Goal: Transaction & Acquisition: Purchase product/service

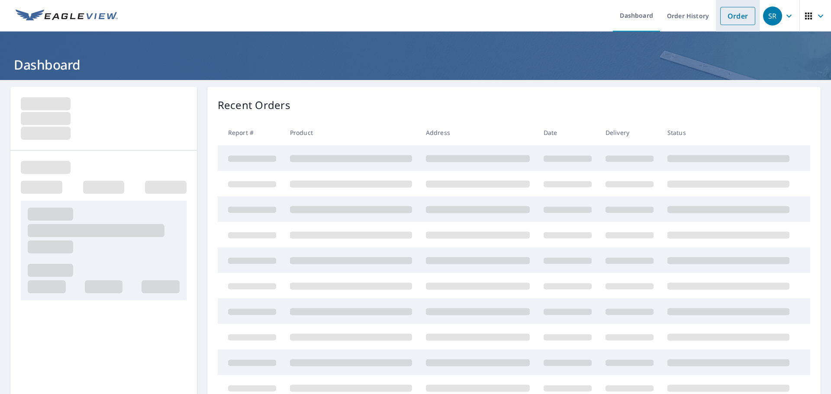
click at [720, 16] on link "Order" at bounding box center [737, 16] width 35 height 18
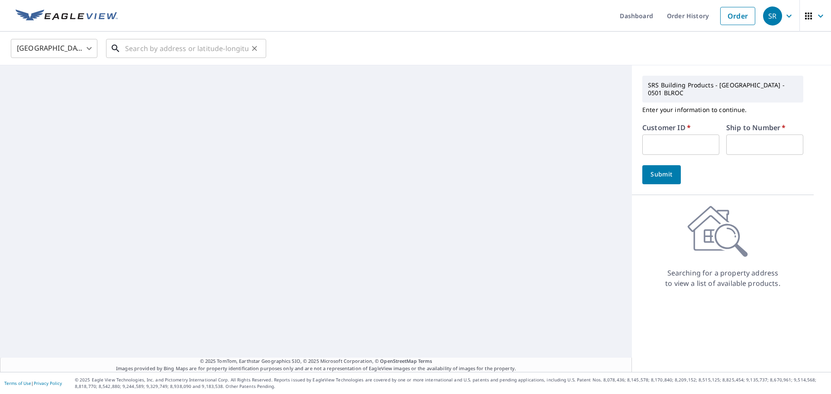
click at [189, 45] on input "text" at bounding box center [186, 48] width 123 height 24
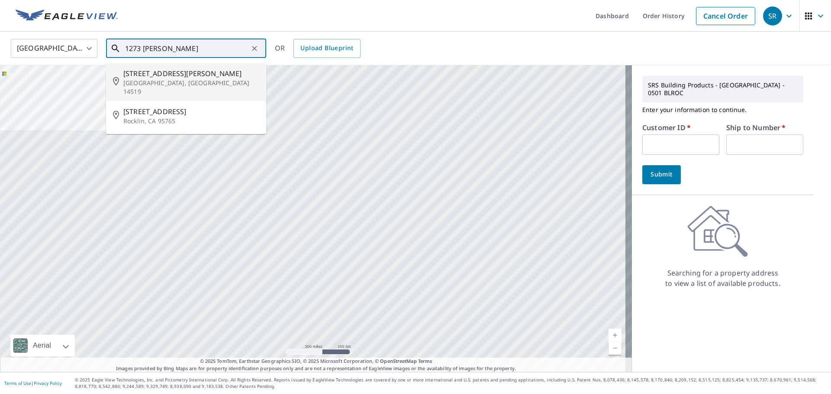
click at [165, 73] on span "[STREET_ADDRESS][PERSON_NAME]" at bounding box center [191, 73] width 136 height 10
type input "[STREET_ADDRESS][PERSON_NAME]"
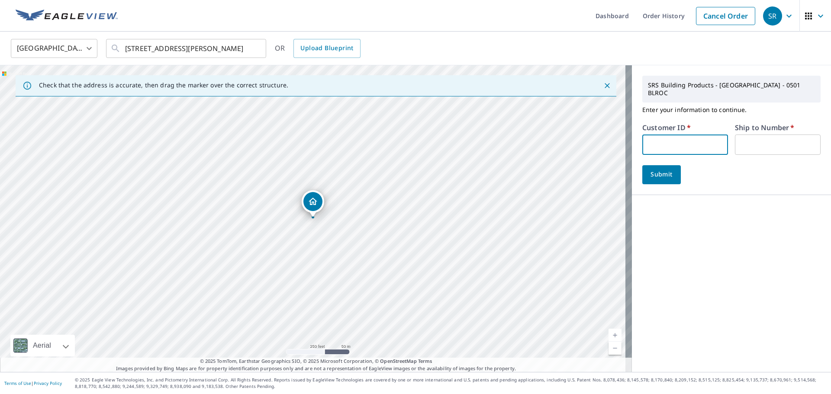
click at [682, 142] on input "text" at bounding box center [685, 145] width 86 height 20
type input "032624"
click at [768, 138] on input "text" at bounding box center [778, 145] width 86 height 20
type input "01"
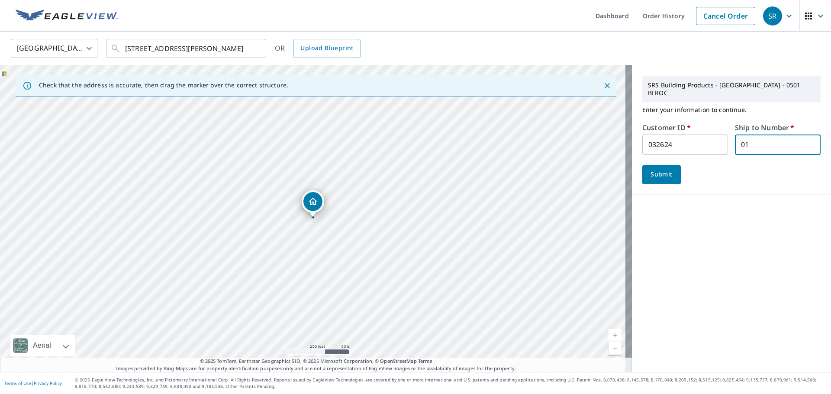
click at [672, 165] on button "Submit" at bounding box center [661, 174] width 39 height 19
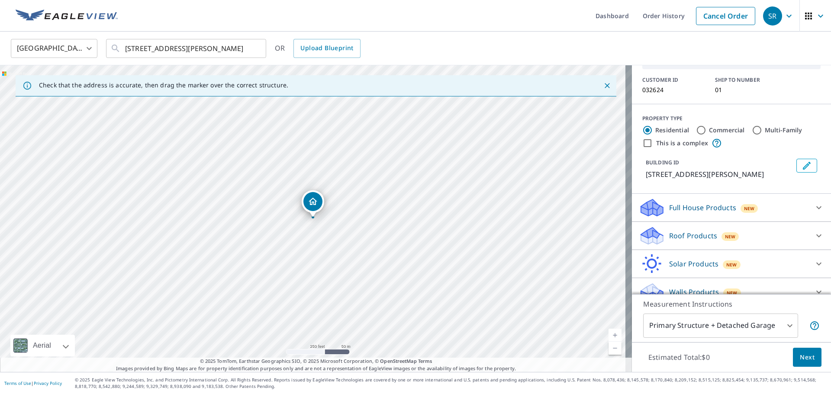
scroll to position [62, 0]
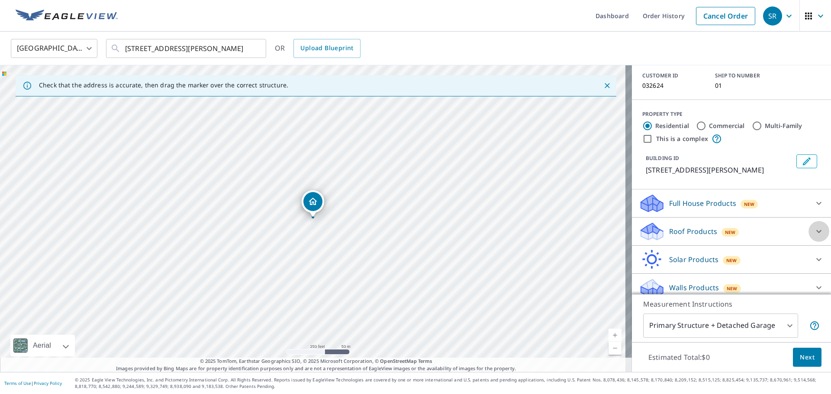
click at [813, 226] on icon at bounding box center [818, 231] width 10 height 10
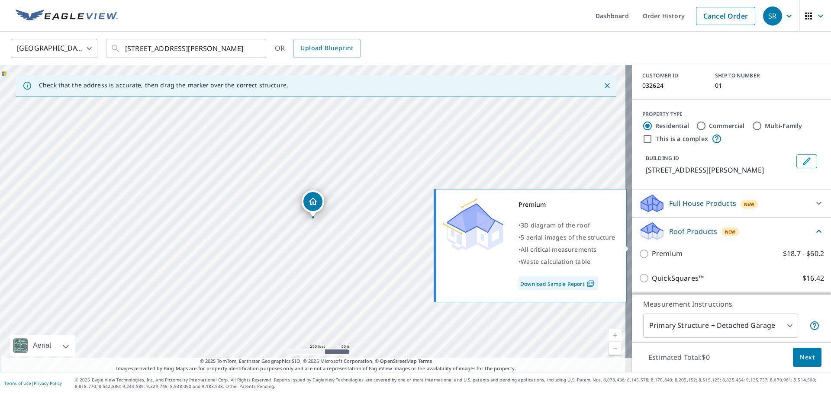
click at [639, 249] on input "Premium $18.7 - $60.2" at bounding box center [645, 254] width 13 height 10
checkbox input "true"
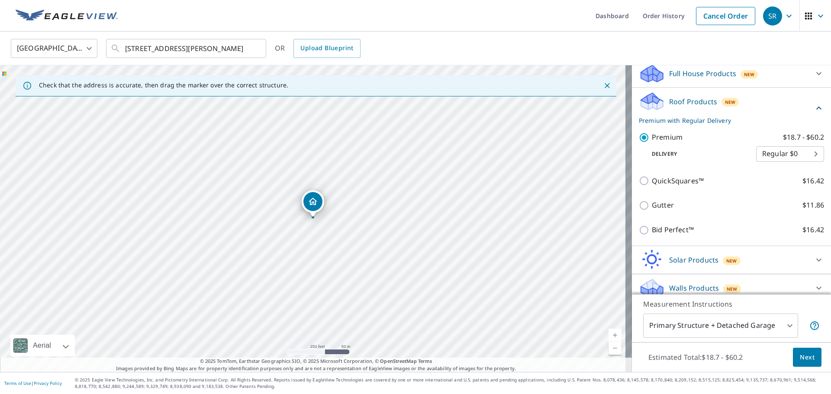
scroll to position [193, 0]
click at [795, 363] on button "Next" at bounding box center [807, 357] width 29 height 19
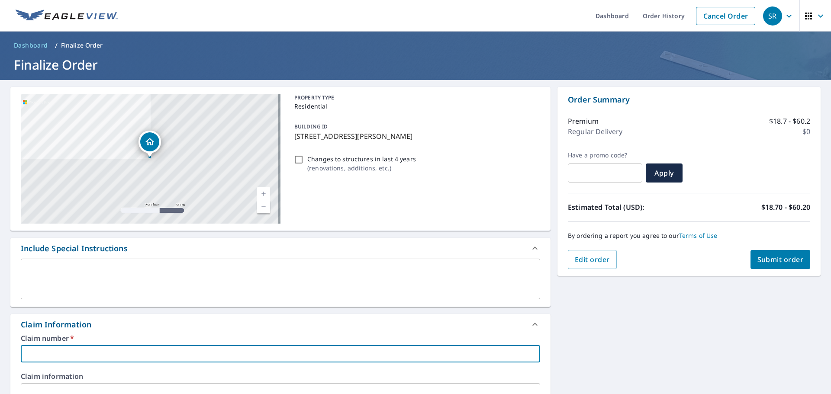
click at [73, 354] on input "text" at bounding box center [280, 353] width 519 height 17
type input "r"
checkbox input "true"
type input "ro"
checkbox input "true"
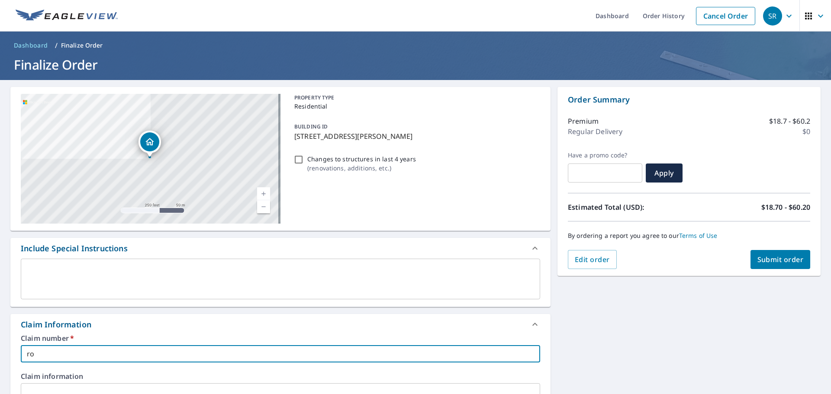
type input "[PERSON_NAME]"
checkbox input "true"
type input "[PERSON_NAME]"
checkbox input "true"
type input "[PERSON_NAME]"
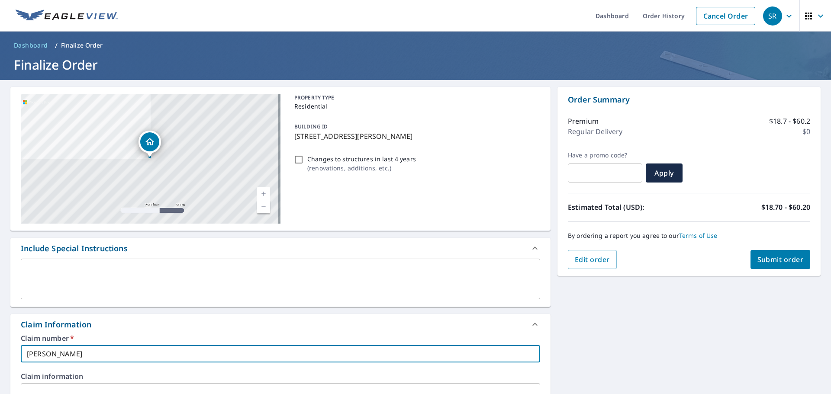
checkbox input "true"
type input "[PERSON_NAME]"
checkbox input "true"
type input "[PERSON_NAME]"
checkbox input "true"
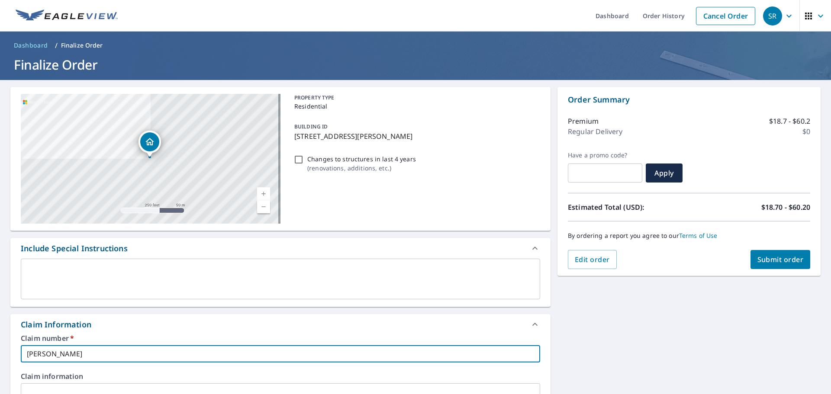
type input "[PERSON_NAME]"
checkbox input "true"
type input "[PERSON_NAME]"
checkbox input "true"
type input "[PERSON_NAME]"
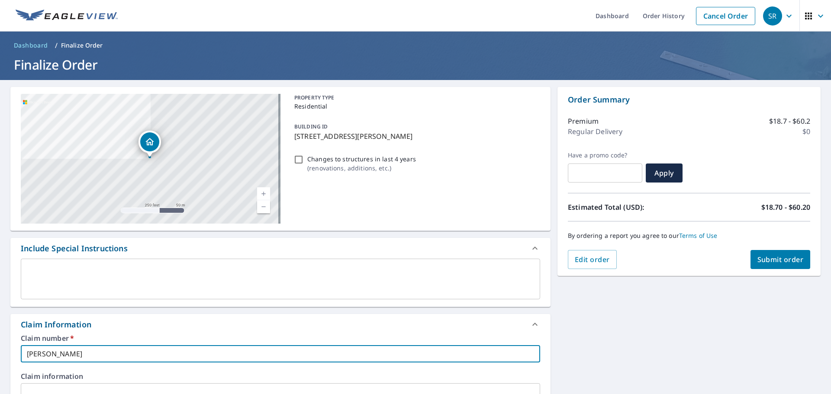
checkbox input "true"
type input "[PERSON_NAME]"
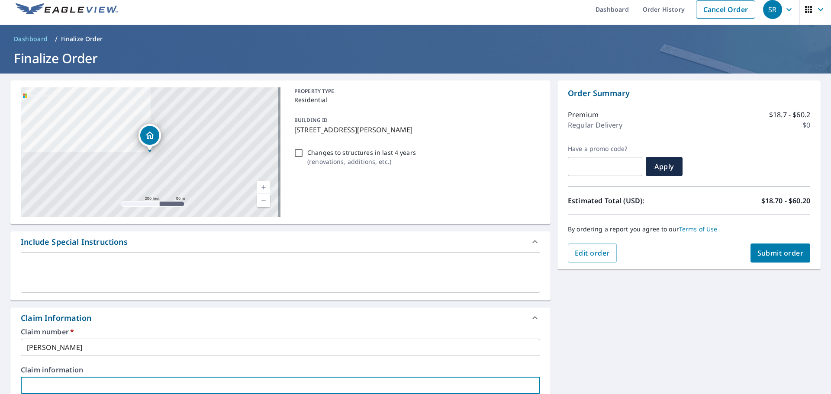
scroll to position [233, 0]
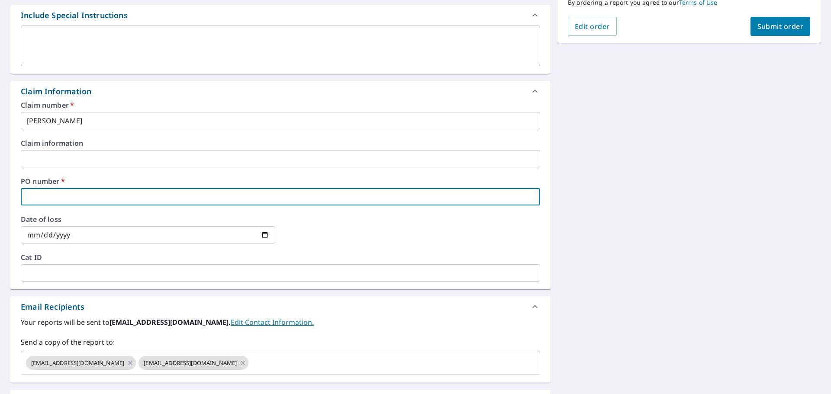
type input "1"
checkbox input "true"
type input "12"
checkbox input "true"
type input "127"
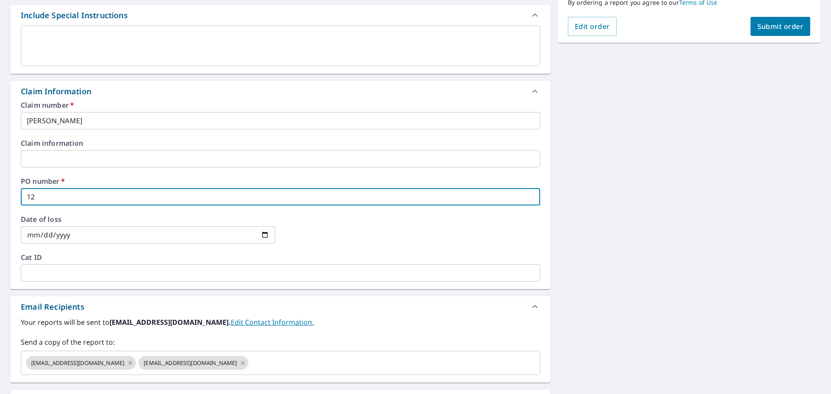
checkbox input "true"
type input "1273"
checkbox input "true"
type input "1273"
checkbox input "true"
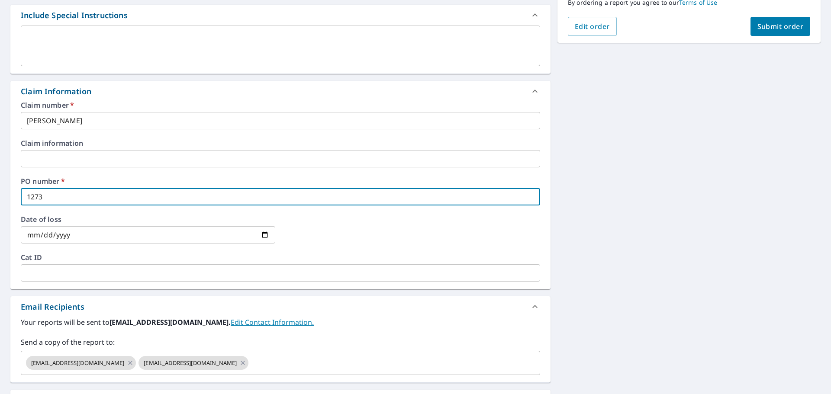
type input "1273 w"
checkbox input "true"
type input "1273 wh"
checkbox input "true"
type input "1273 whi"
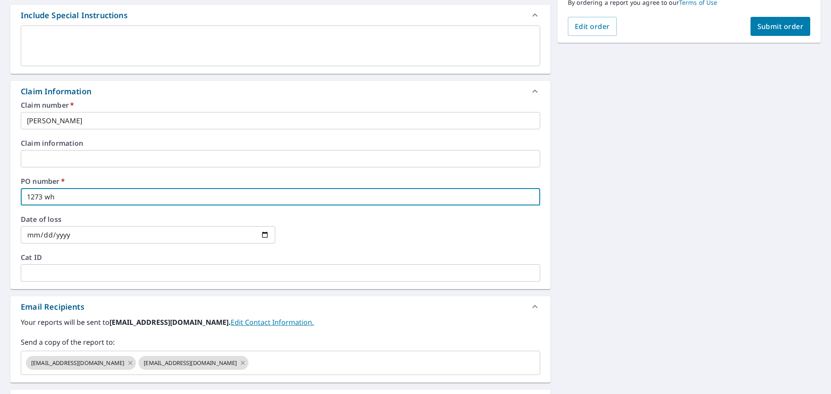
checkbox input "true"
type input "1273 whit"
checkbox input "true"
type input "1273 whitn"
checkbox input "true"
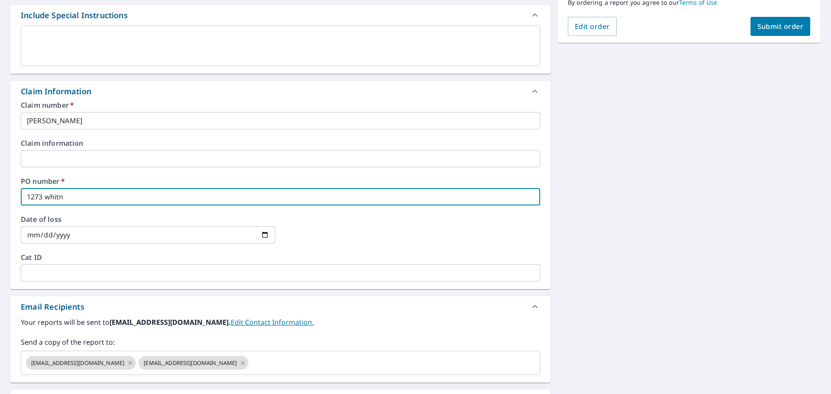
type input "1273 whitne"
checkbox input "true"
type input "1273 [PERSON_NAME]"
checkbox input "true"
type input "1273 [PERSON_NAME]"
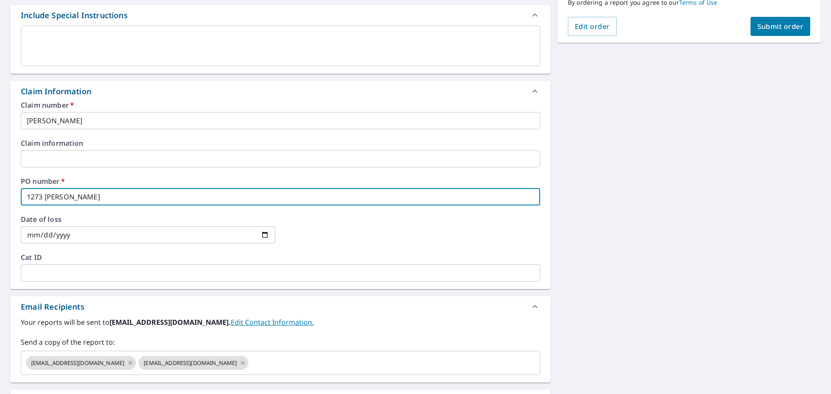
checkbox input "true"
type input "1273 [PERSON_NAME]"
checkbox input "true"
type input "[STREET_ADDRESS][PERSON_NAME]"
checkbox input "true"
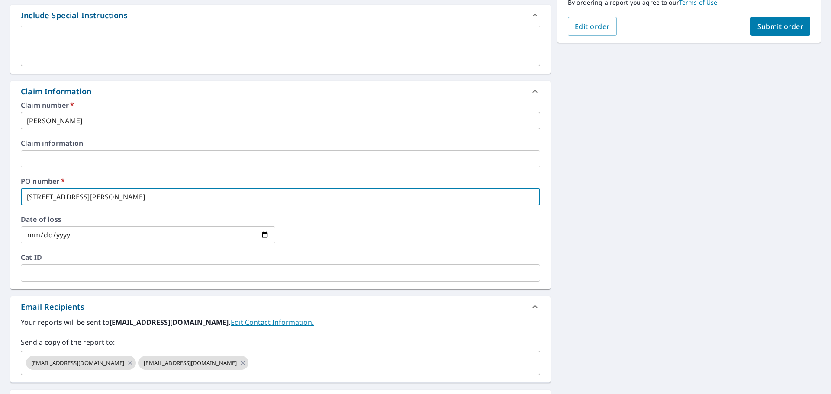
type input "[STREET_ADDRESS][PERSON_NAME]"
click at [777, 23] on span "Submit order" at bounding box center [780, 27] width 46 height 10
checkbox input "true"
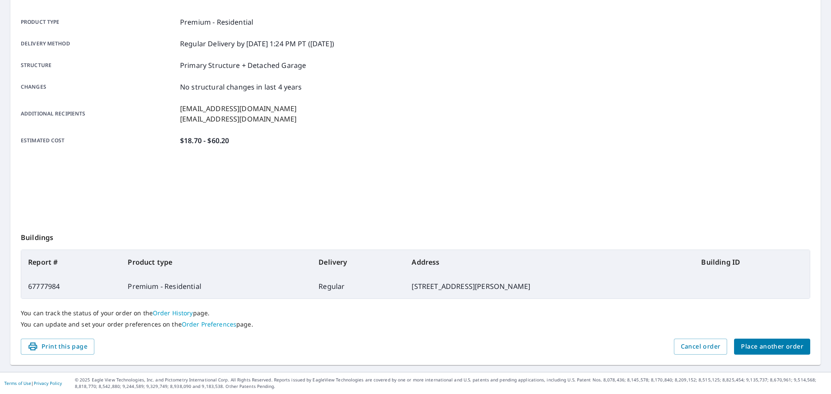
scroll to position [115, 0]
